Goal: Browse casually

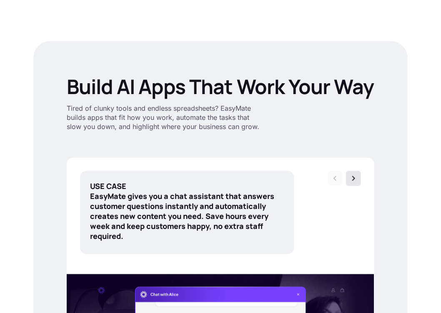
click at [349, 180] on img at bounding box center [353, 179] width 8 height 8
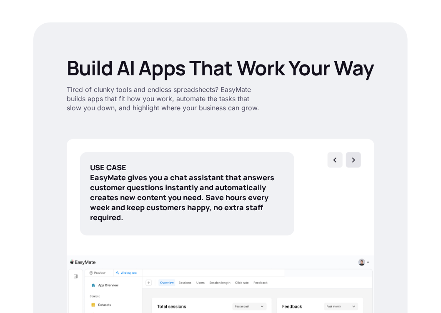
scroll to position [310, 0]
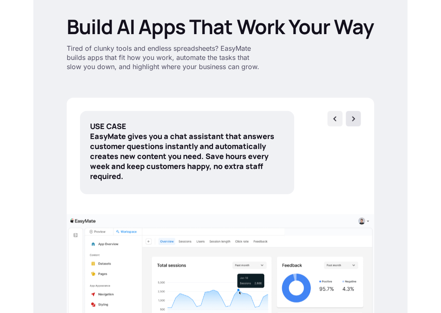
click at [351, 120] on img at bounding box center [353, 119] width 8 height 8
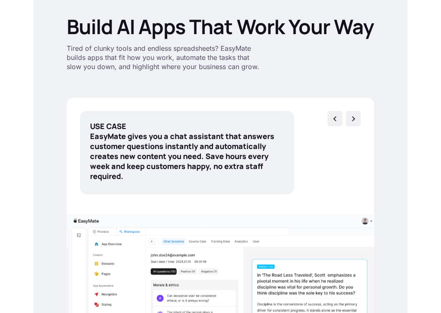
click at [351, 120] on img at bounding box center [353, 119] width 8 height 8
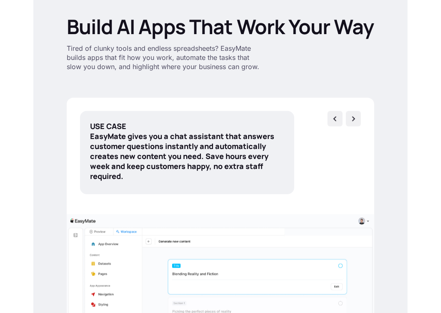
click at [351, 120] on img at bounding box center [353, 119] width 8 height 8
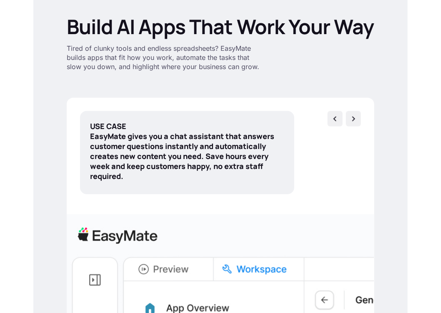
click at [351, 120] on img at bounding box center [353, 119] width 8 height 8
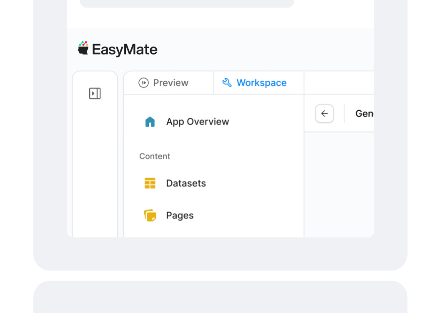
scroll to position [650, 0]
